Goal: Task Accomplishment & Management: Use online tool/utility

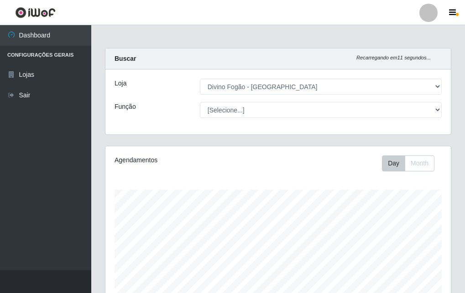
select select "499"
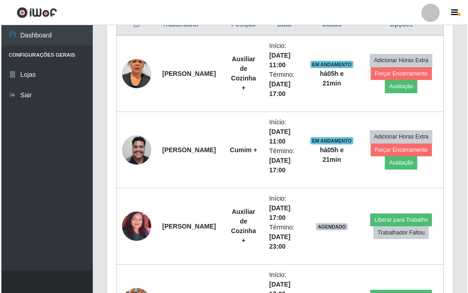
scroll to position [456, 0]
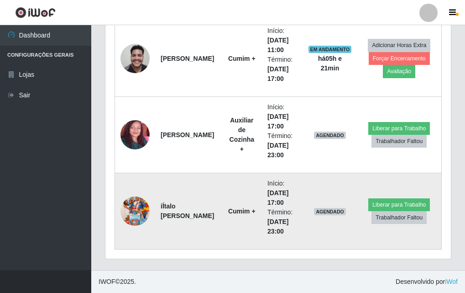
click at [128, 216] on img at bounding box center [135, 211] width 29 height 52
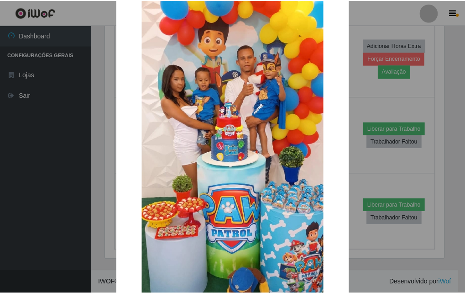
scroll to position [112, 0]
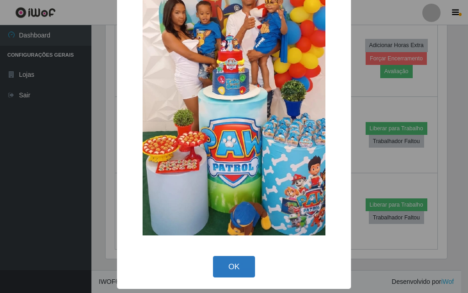
click at [223, 270] on button "OK" at bounding box center [234, 266] width 42 height 21
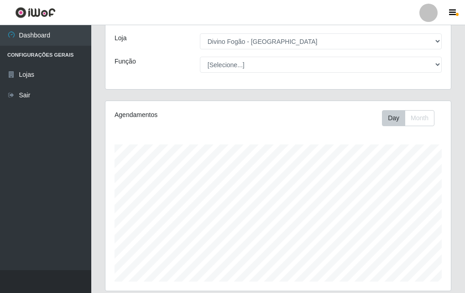
scroll to position [0, 0]
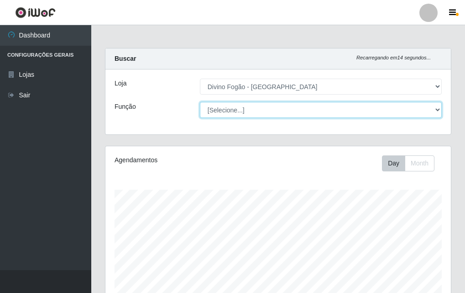
click at [278, 110] on select "[Selecione...] ASG ASG + ASG ++ Auxiliar de Cozinha Auxiliar de Cozinha + Auxil…" at bounding box center [321, 110] width 242 height 16
click at [200, 102] on select "[Selecione...] ASG ASG + ASG ++ Auxiliar de Cozinha Auxiliar de Cozinha + Auxil…" at bounding box center [321, 110] width 242 height 16
click at [260, 102] on select "[Selecione...] ASG ASG + ASG ++ Auxiliar de Cozinha Auxiliar de Cozinha + Auxil…" at bounding box center [321, 110] width 242 height 16
select select "[Selecione...]"
click at [200, 102] on select "[Selecione...] ASG ASG + ASG ++ Auxiliar de Cozinha Auxiliar de Cozinha + Auxil…" at bounding box center [321, 110] width 242 height 16
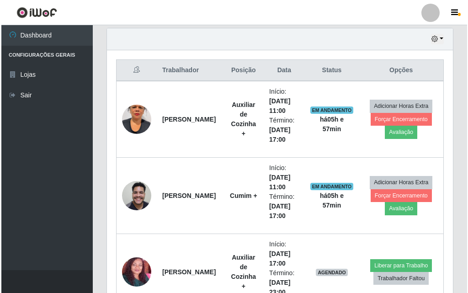
scroll to position [456, 0]
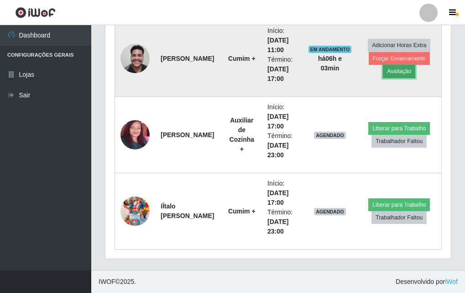
click at [404, 67] on button "Avaliação" at bounding box center [399, 71] width 32 height 13
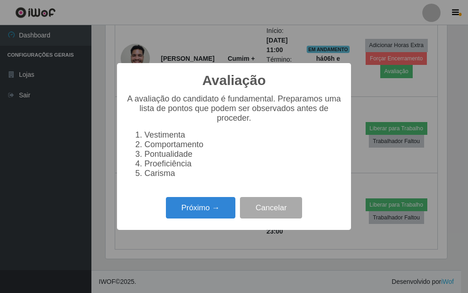
scroll to position [189, 341]
click at [216, 210] on button "Próximo →" at bounding box center [200, 207] width 69 height 21
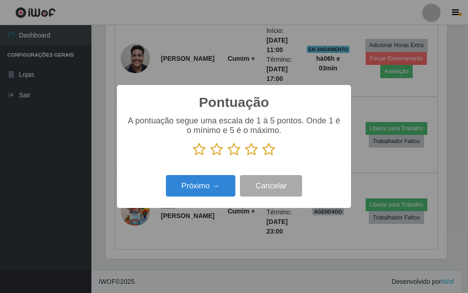
scroll to position [456399, 456247]
click at [265, 153] on icon at bounding box center [268, 149] width 13 height 14
click at [262, 156] on input "radio" at bounding box center [262, 156] width 0 height 0
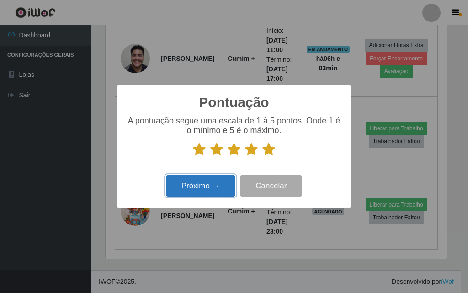
click at [229, 180] on button "Próximo →" at bounding box center [200, 185] width 69 height 21
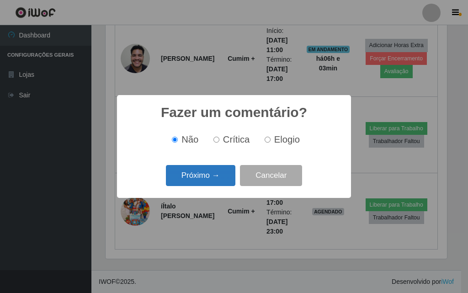
click at [215, 171] on button "Próximo →" at bounding box center [200, 175] width 69 height 21
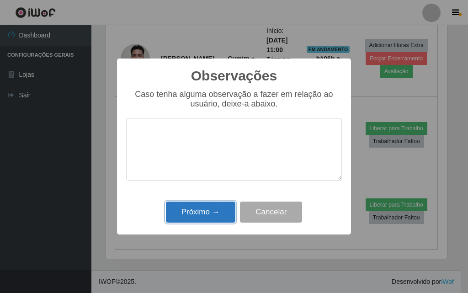
click at [215, 210] on button "Próximo →" at bounding box center [200, 211] width 69 height 21
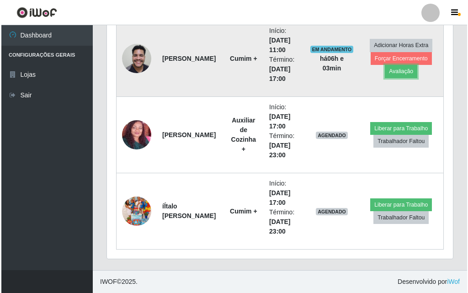
scroll to position [189, 346]
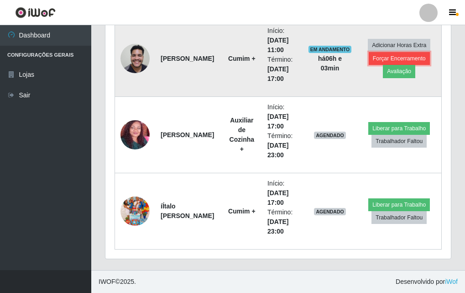
click at [384, 57] on button "Forçar Encerramento" at bounding box center [399, 58] width 61 height 13
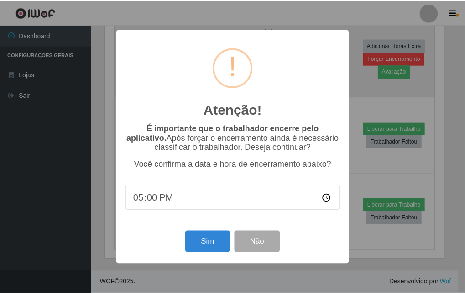
scroll to position [189, 341]
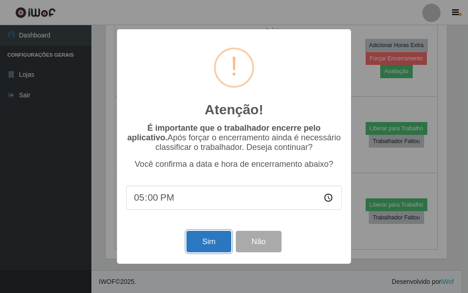
click at [207, 248] on button "Sim" at bounding box center [208, 241] width 44 height 21
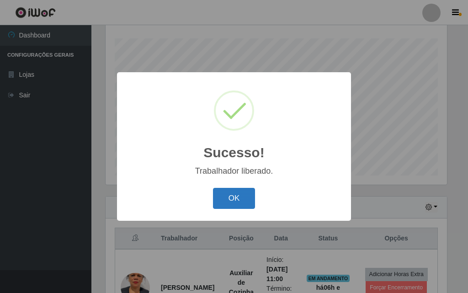
click at [223, 197] on button "OK" at bounding box center [234, 198] width 42 height 21
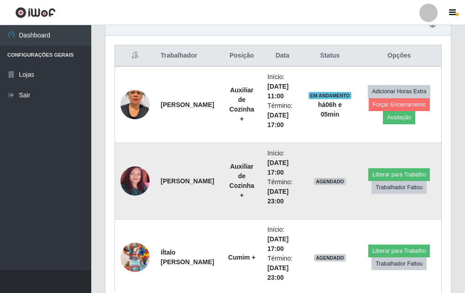
scroll to position [380, 0]
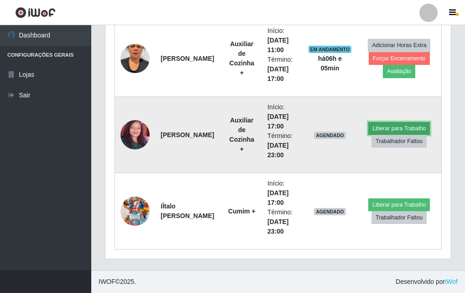
click at [404, 129] on button "Liberar para Trabalho" at bounding box center [399, 128] width 62 height 13
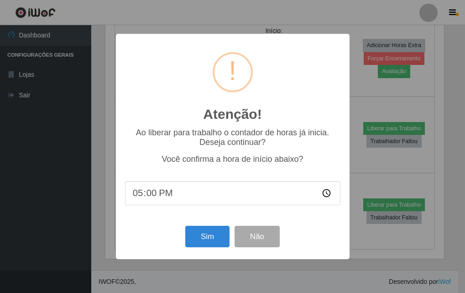
scroll to position [189, 341]
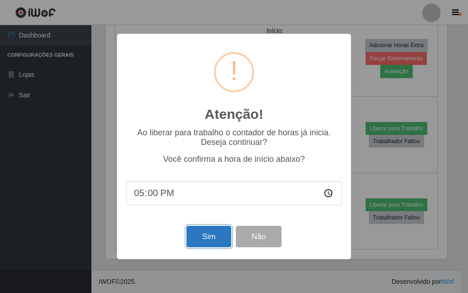
click at [222, 235] on button "Sim" at bounding box center [208, 236] width 44 height 21
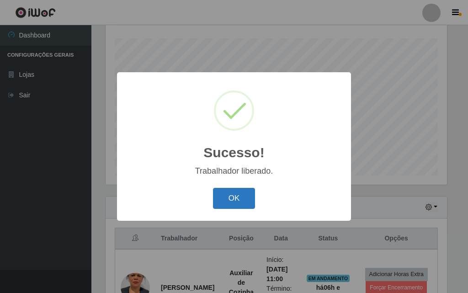
click at [241, 194] on button "OK" at bounding box center [234, 198] width 42 height 21
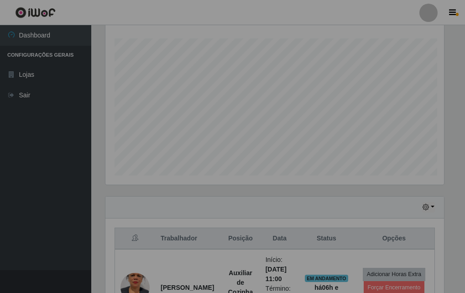
scroll to position [189, 346]
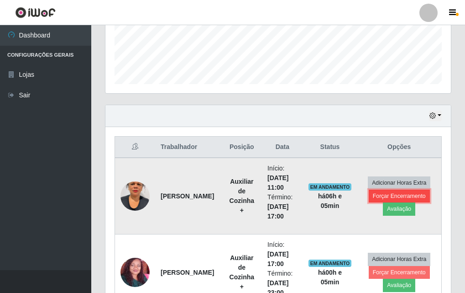
click at [395, 195] on button "Forçar Encerramento" at bounding box center [399, 195] width 61 height 13
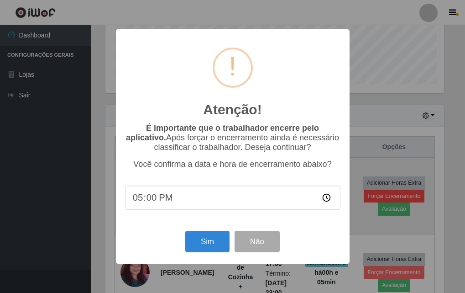
scroll to position [189, 341]
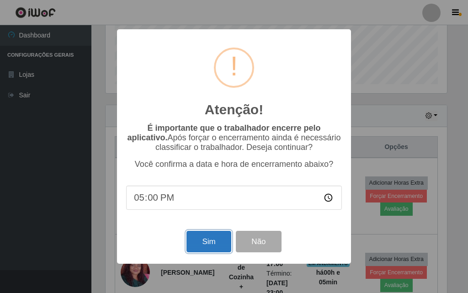
click at [215, 251] on button "Sim" at bounding box center [208, 241] width 44 height 21
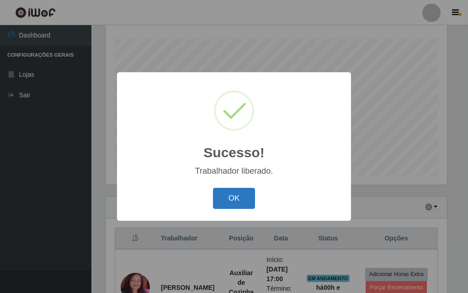
click at [232, 192] on button "OK" at bounding box center [234, 198] width 42 height 21
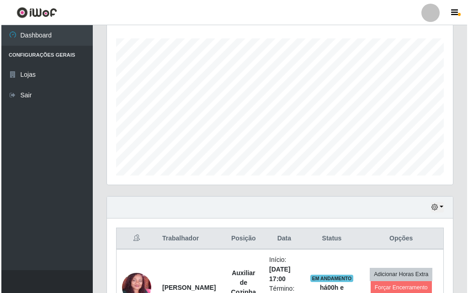
scroll to position [288, 0]
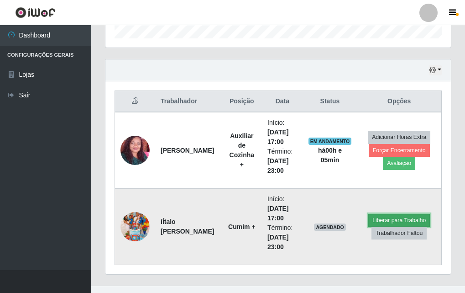
click at [394, 216] on button "Liberar para Trabalho" at bounding box center [399, 220] width 62 height 13
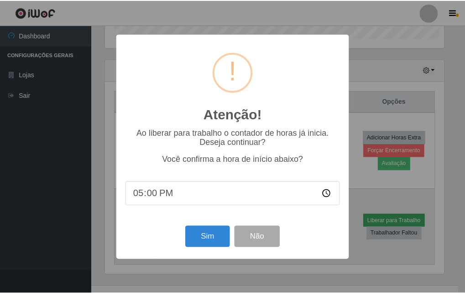
scroll to position [189, 341]
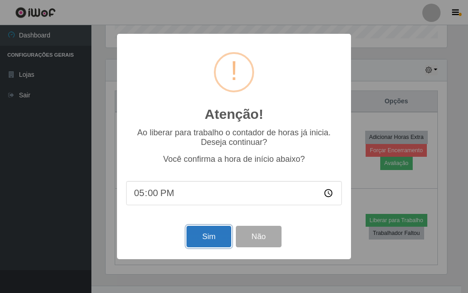
click at [225, 238] on button "Sim" at bounding box center [208, 236] width 44 height 21
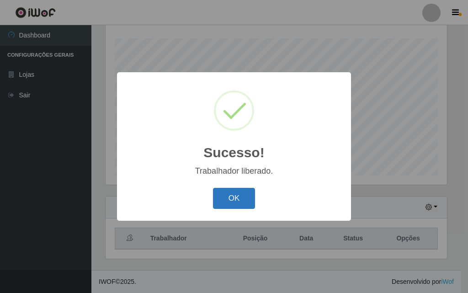
click at [227, 197] on button "OK" at bounding box center [234, 198] width 42 height 21
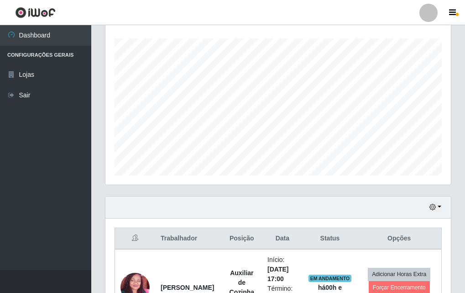
scroll to position [189, 346]
